Goal: Task Accomplishment & Management: Manage account settings

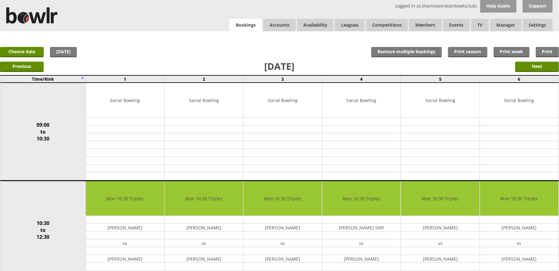
click at [239, 27] on link "Bookings" at bounding box center [246, 25] width 32 height 13
click at [245, 26] on link "Bookings" at bounding box center [246, 25] width 32 height 13
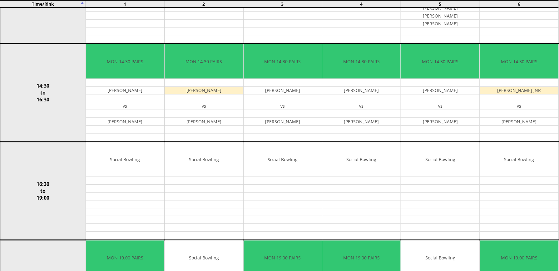
scroll to position [458, 0]
